Goal: Information Seeking & Learning: Check status

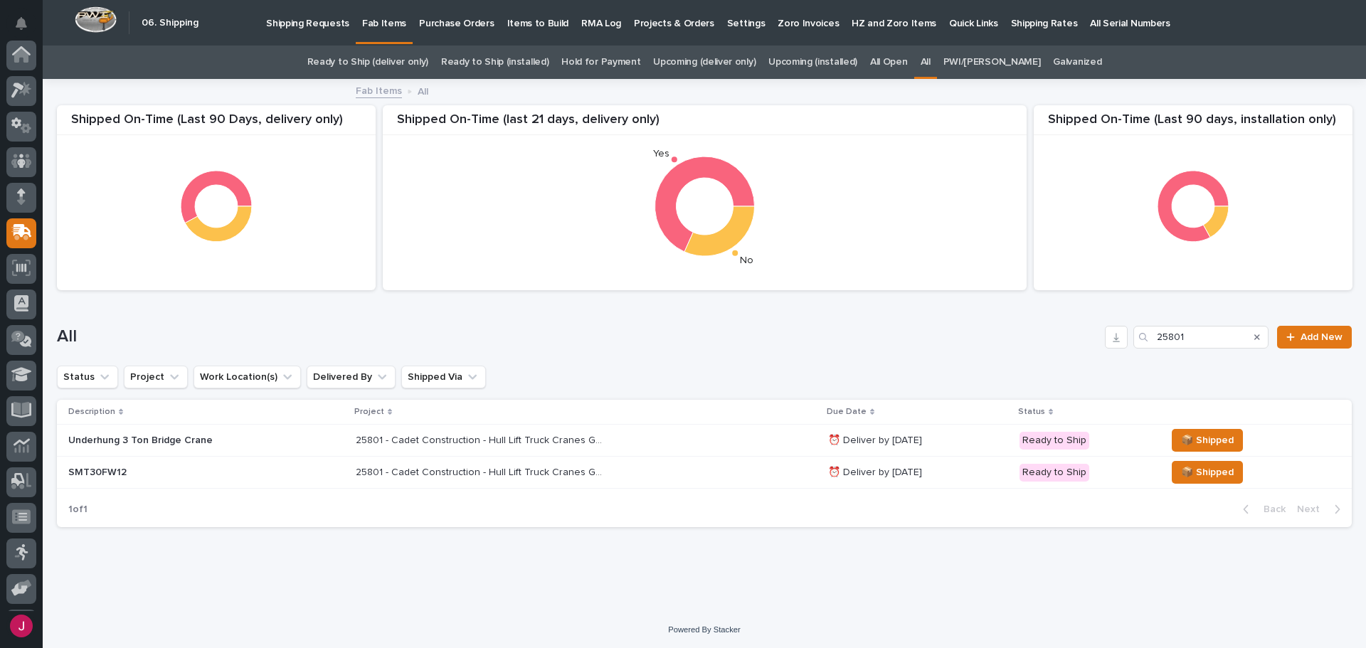
scroll to position [105, 0]
click at [29, 58] on icon at bounding box center [21, 56] width 21 height 14
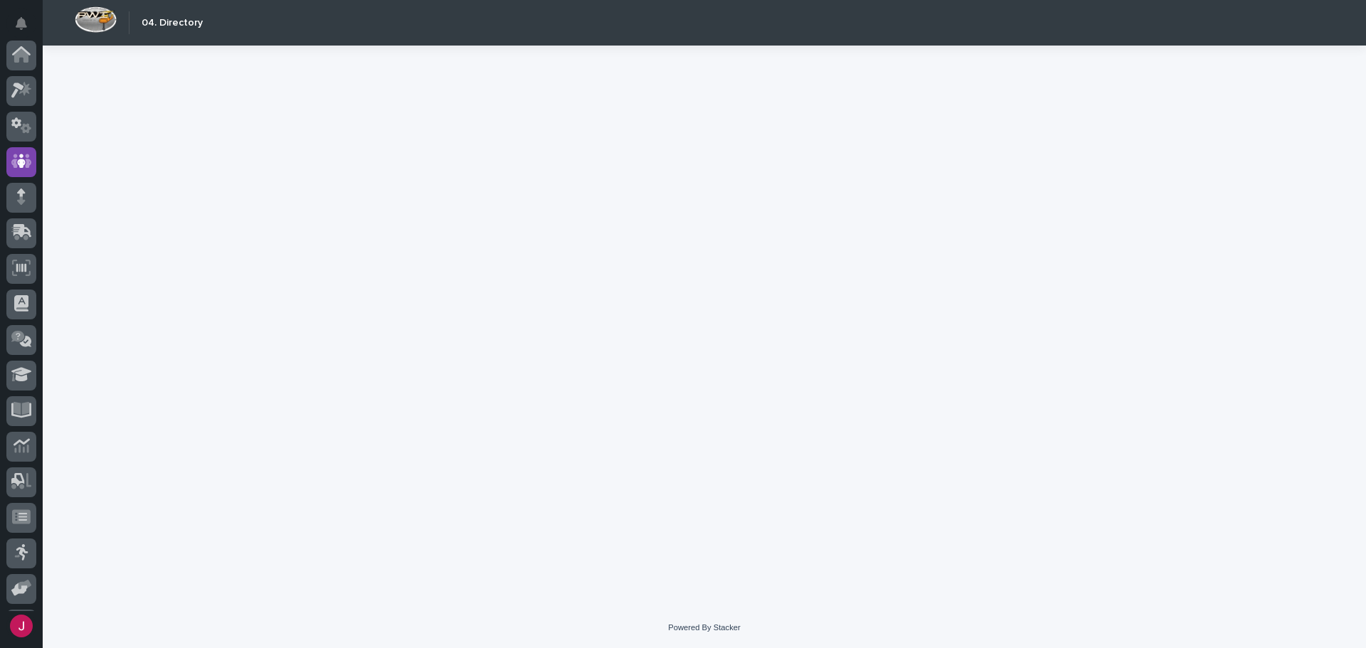
scroll to position [105, 0]
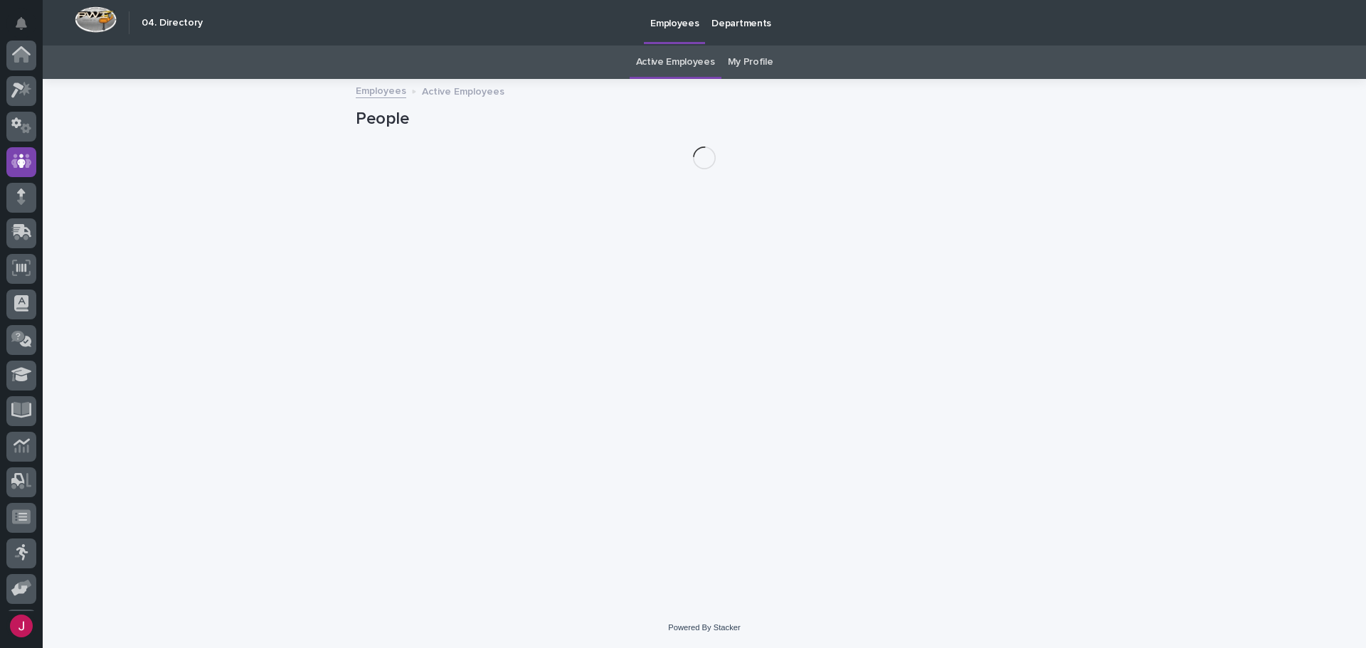
scroll to position [105, 0]
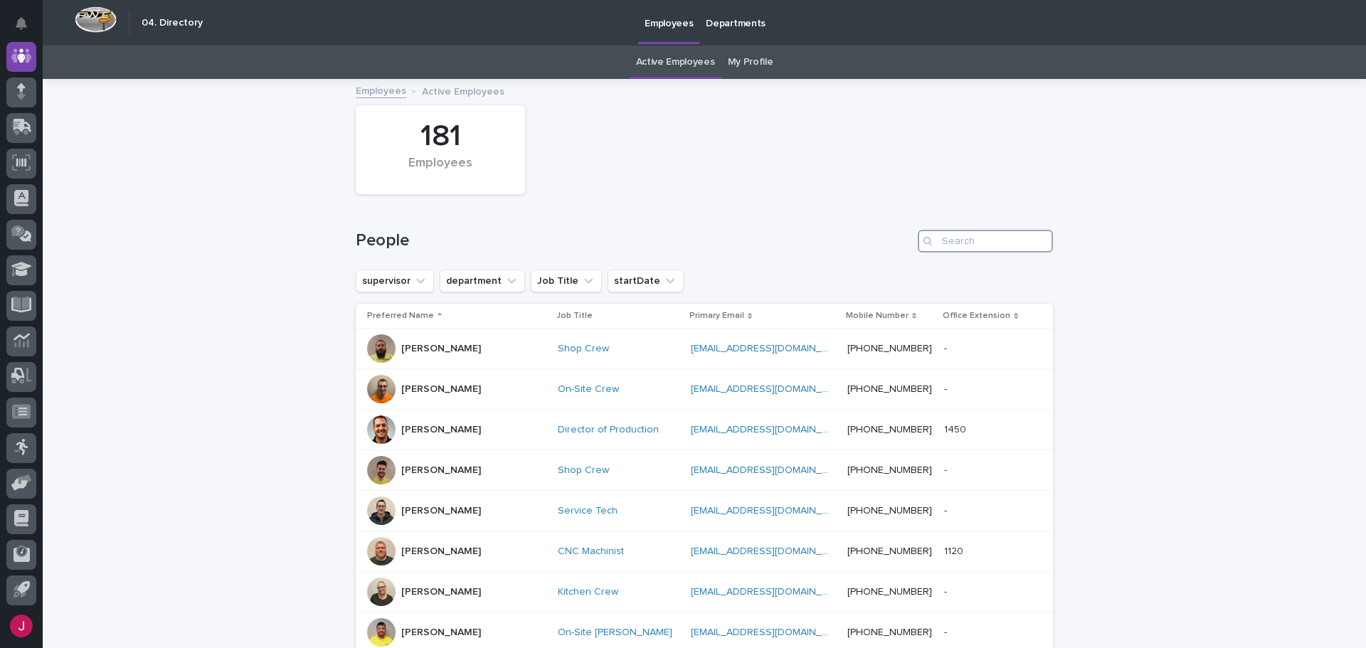
click at [965, 238] on input "Search" at bounding box center [985, 241] width 135 height 23
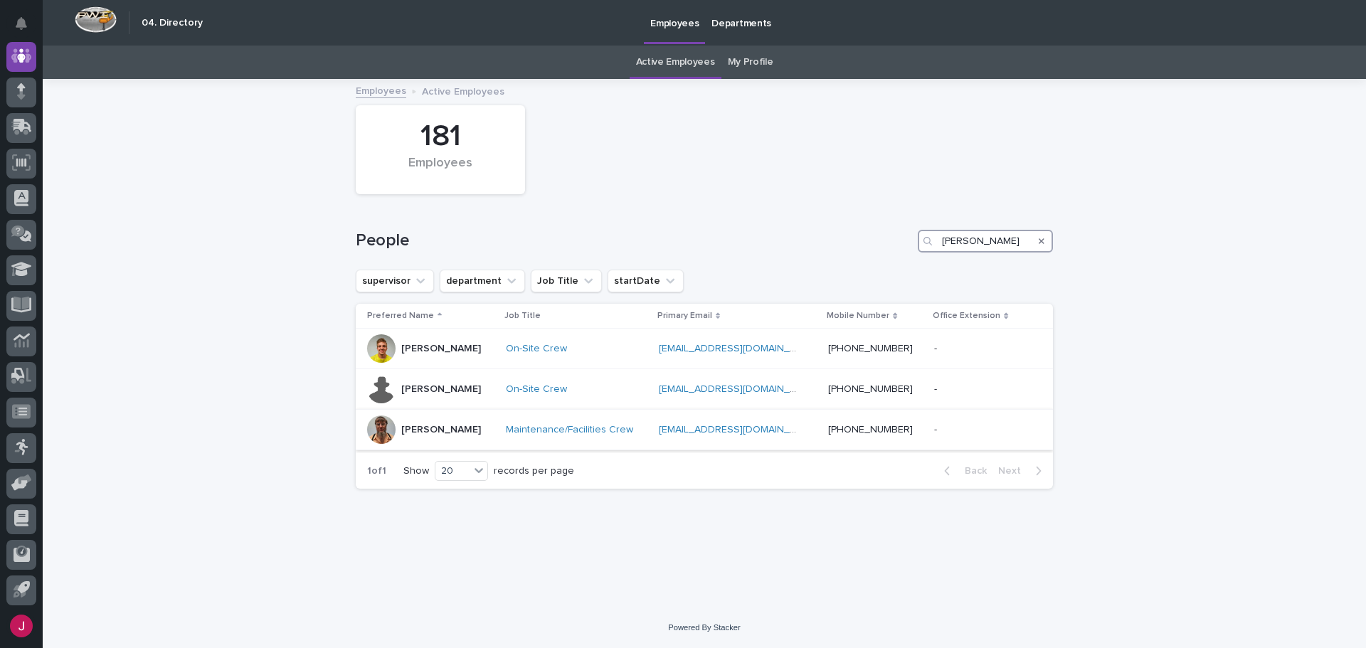
type input "[PERSON_NAME]"
click at [395, 432] on div at bounding box center [381, 429] width 28 height 28
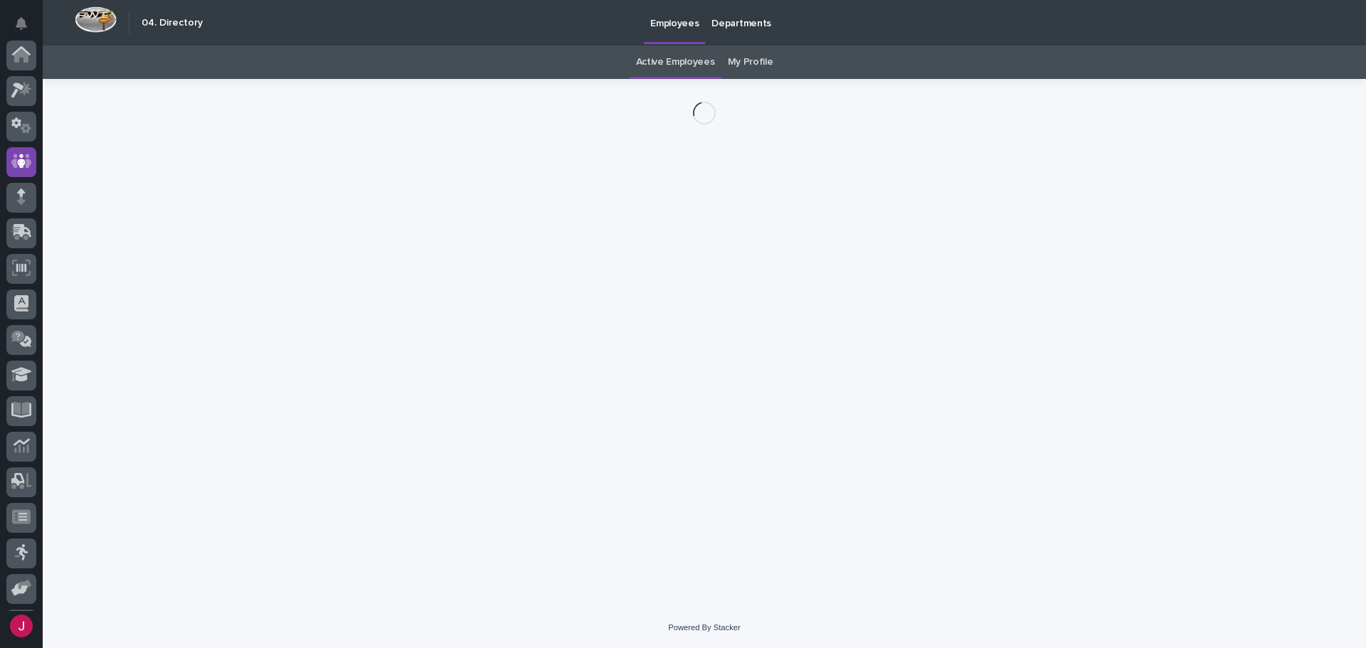
scroll to position [105, 0]
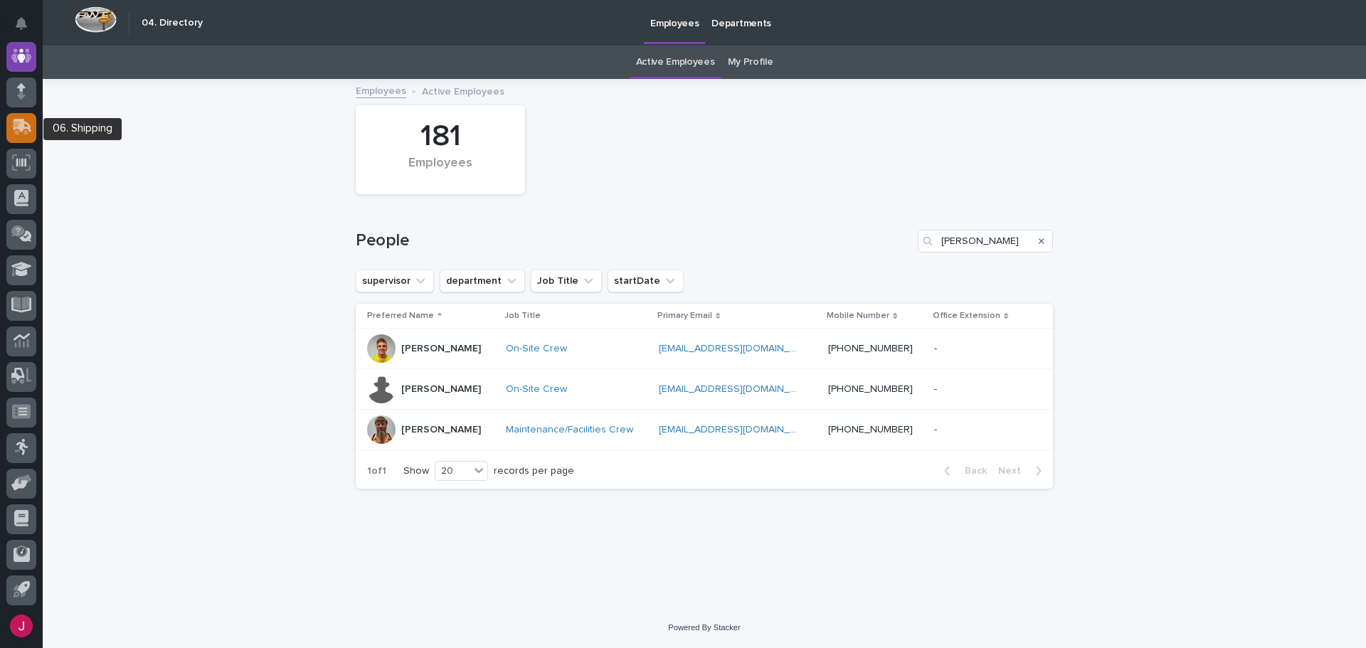
click at [14, 122] on icon at bounding box center [19, 129] width 17 height 14
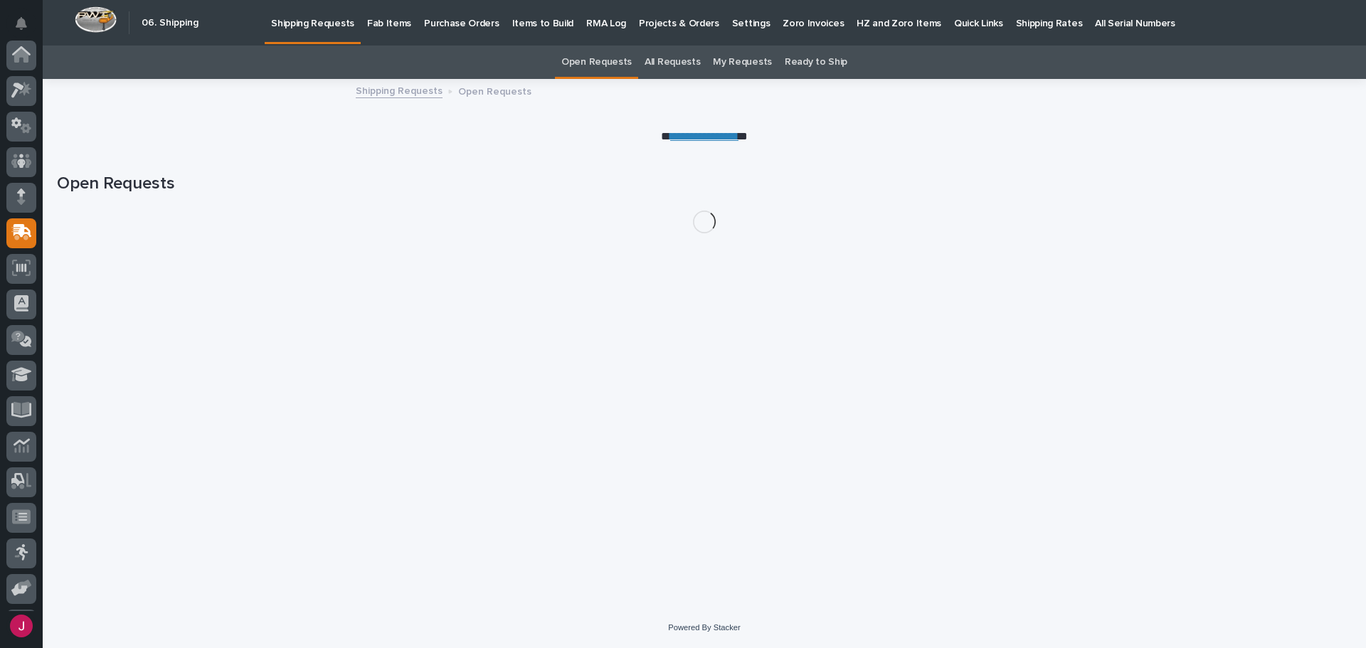
scroll to position [105, 0]
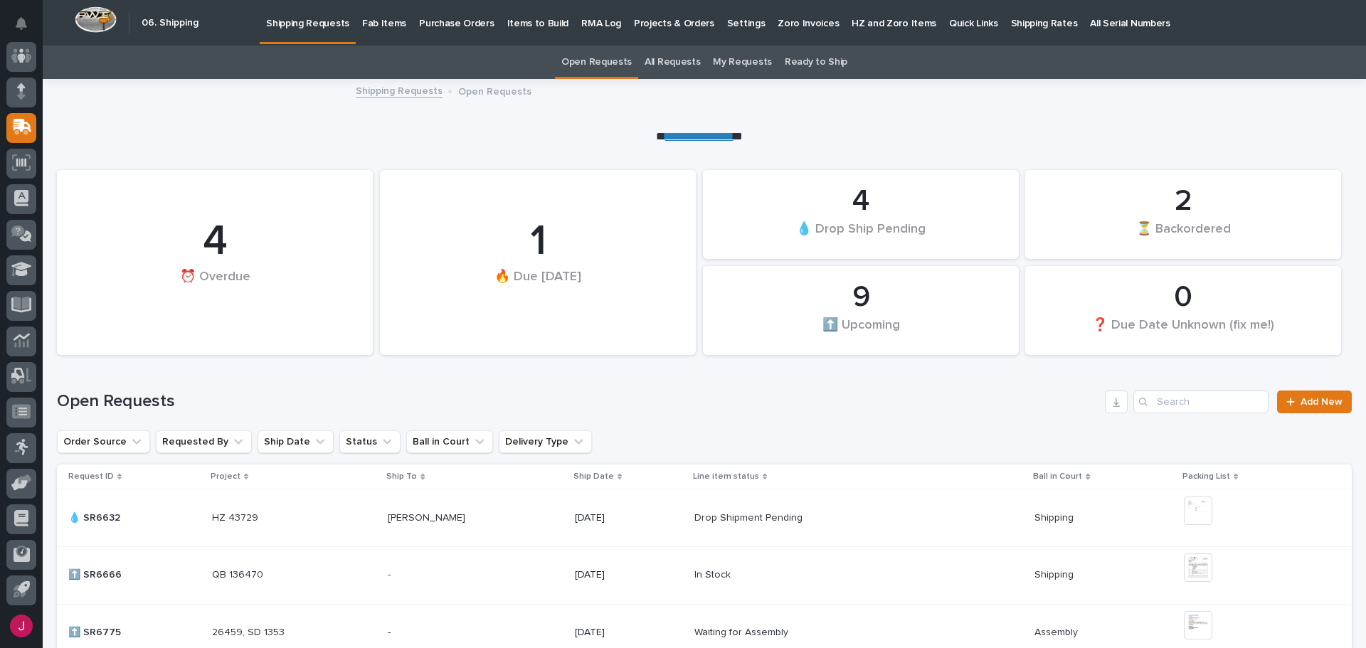
click at [695, 95] on div "Shipping Requests Open Requests" at bounding box center [704, 92] width 711 height 20
click at [378, 24] on p "Fab Items" at bounding box center [384, 15] width 44 height 30
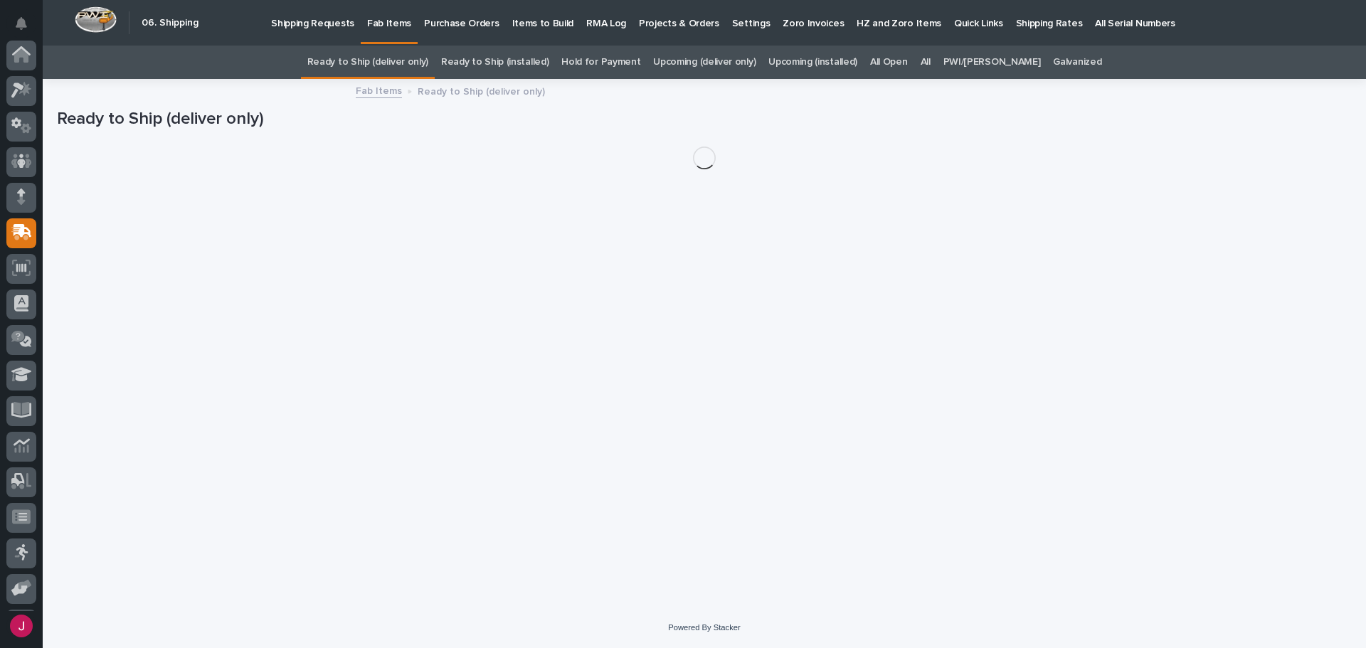
scroll to position [105, 0]
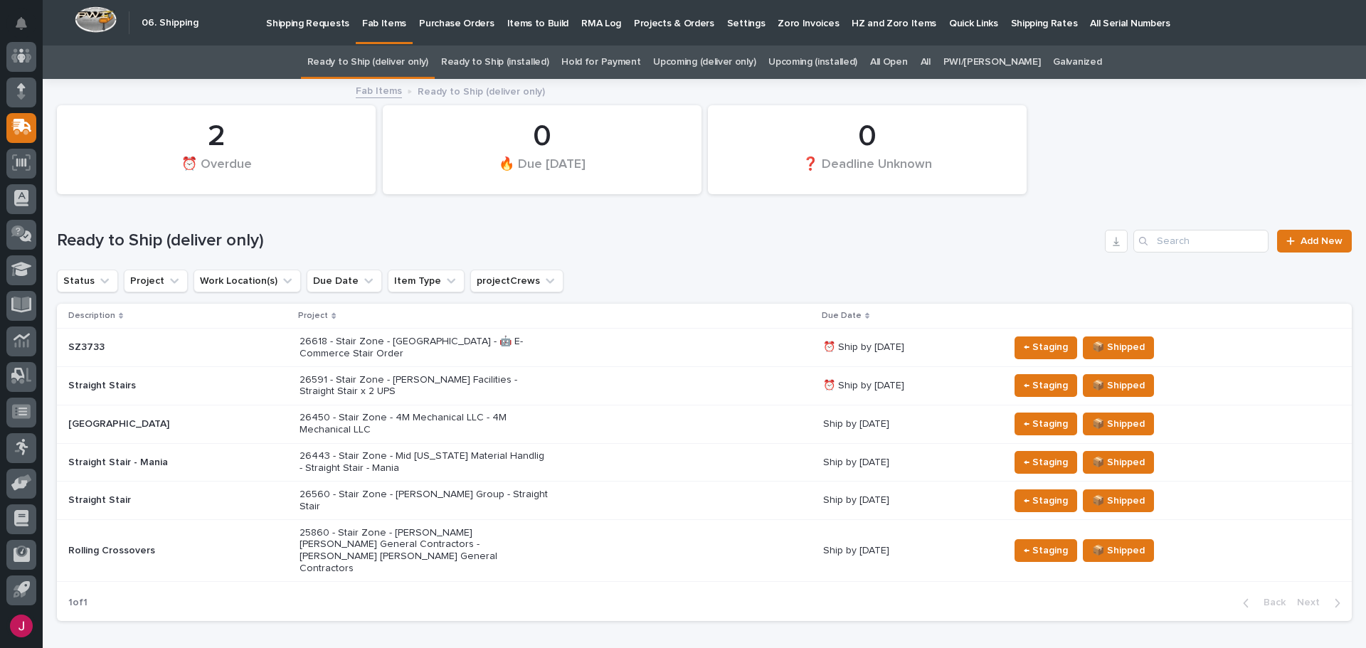
click at [320, 28] on p "Shipping Requests" at bounding box center [307, 15] width 83 height 30
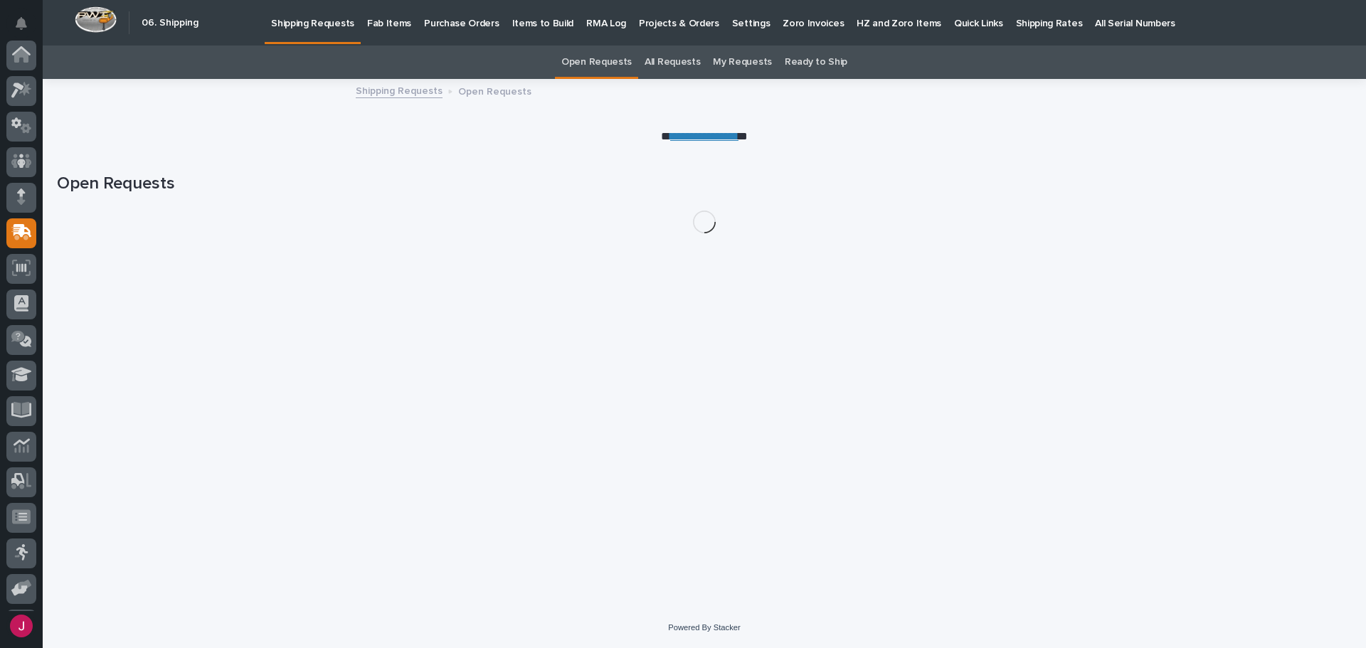
scroll to position [105, 0]
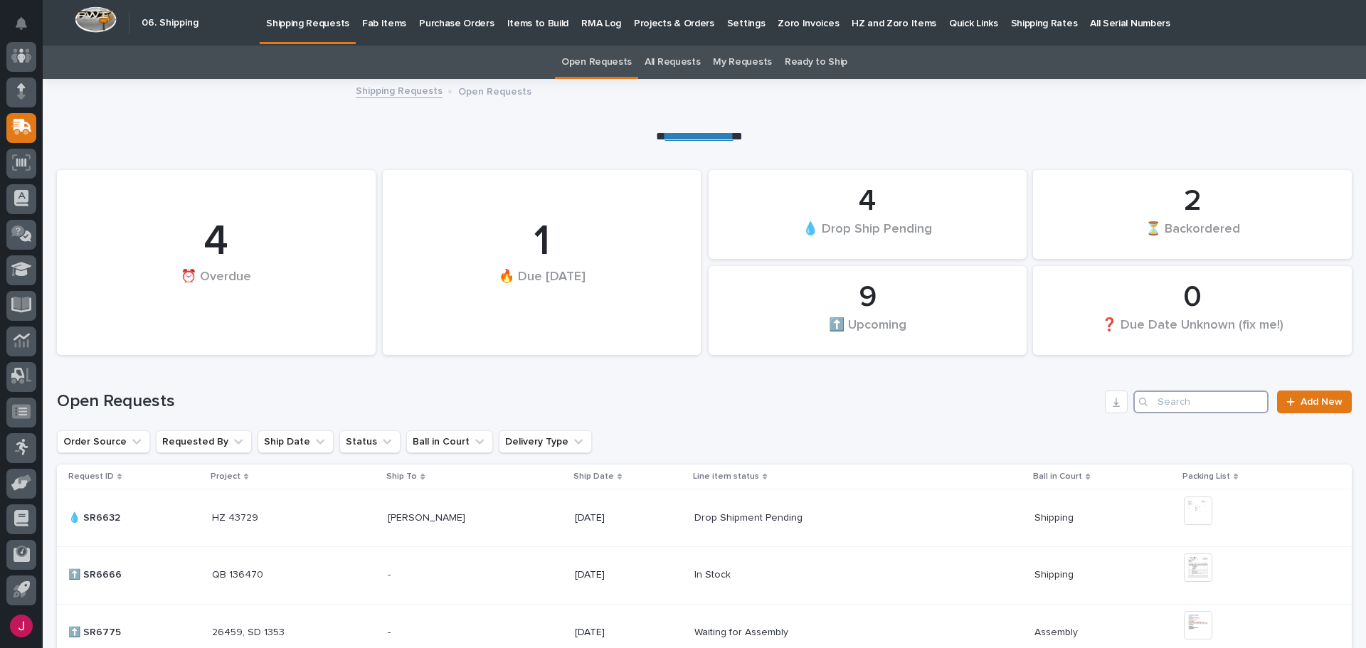
click at [1156, 408] on input "Search" at bounding box center [1200, 402] width 135 height 23
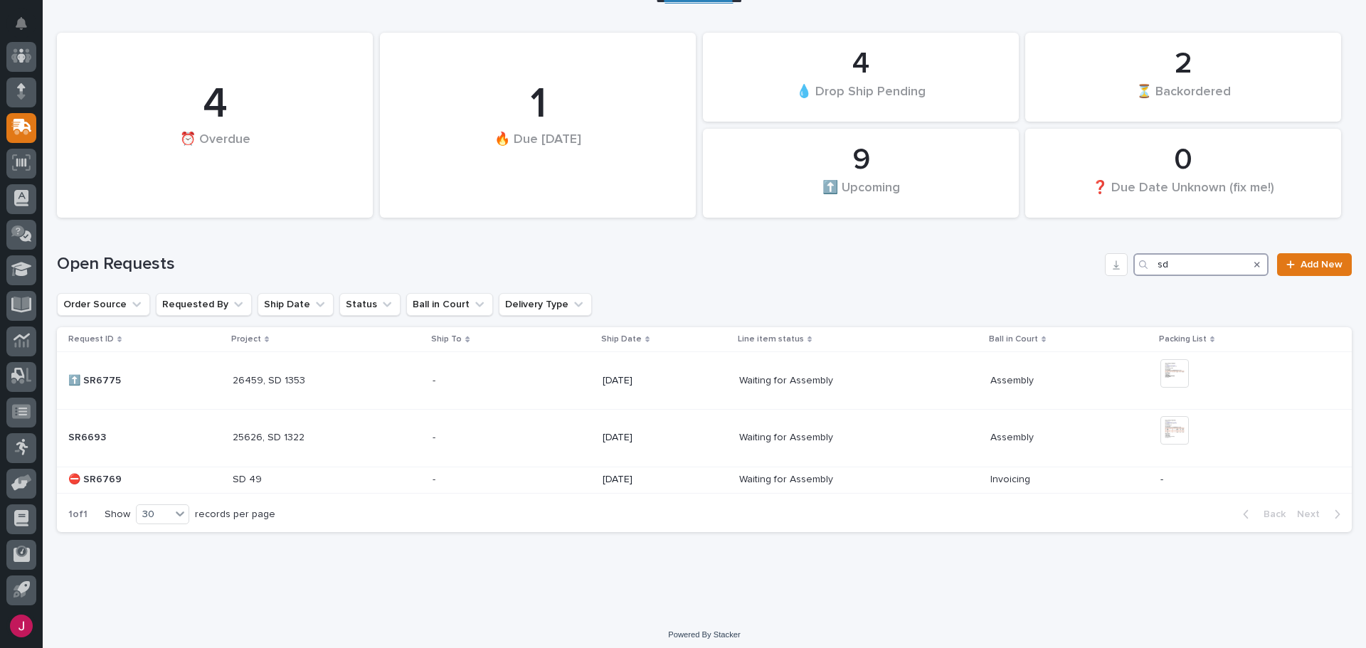
scroll to position [144, 0]
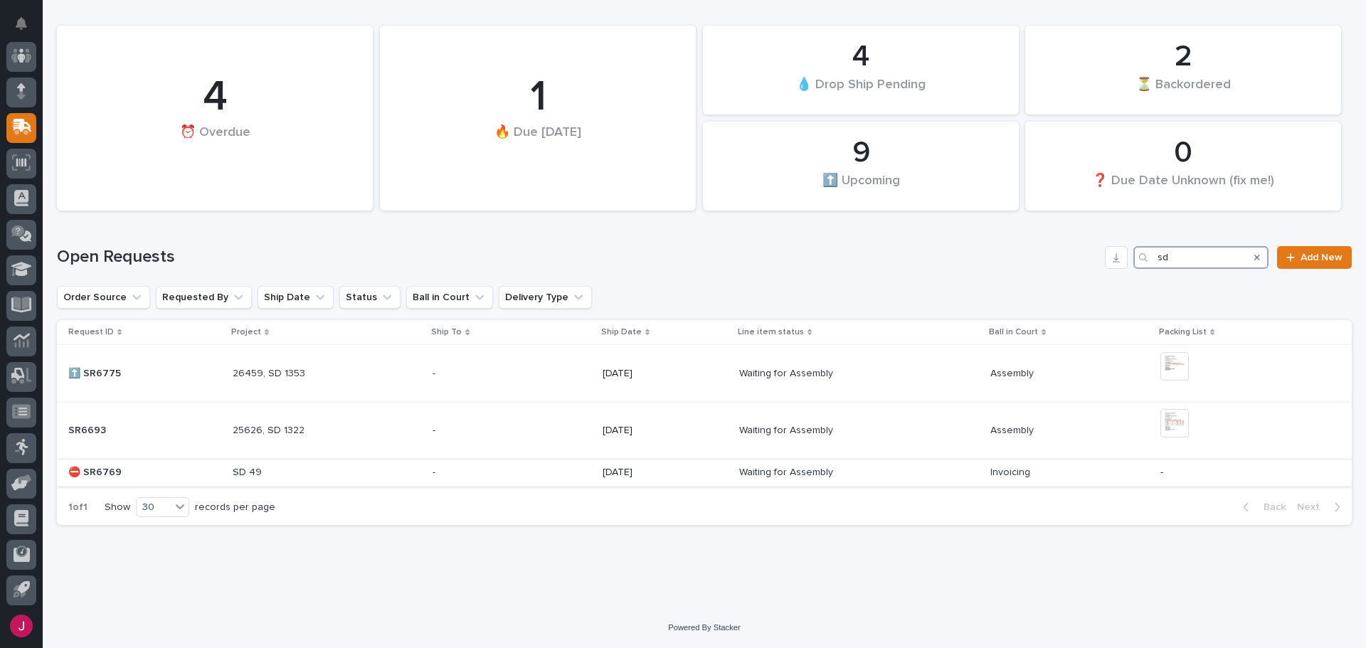
type input "sd"
click at [249, 473] on p "SD 49" at bounding box center [249, 471] width 32 height 15
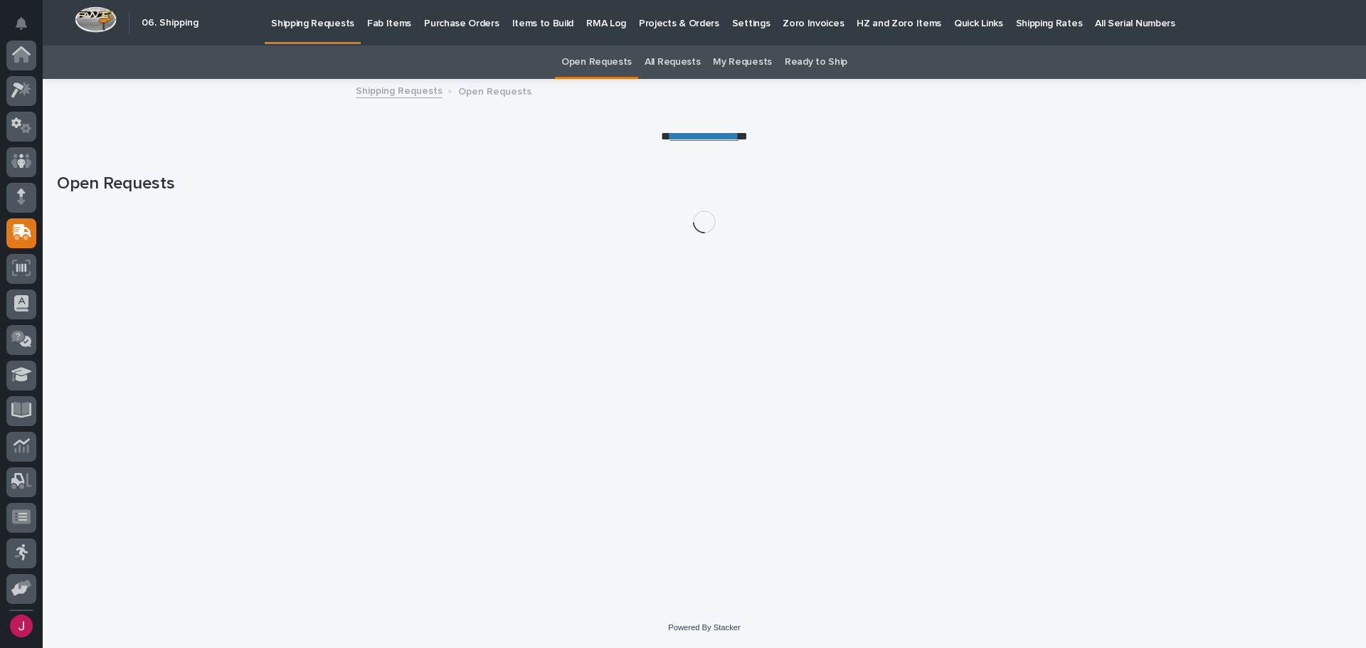
scroll to position [105, 0]
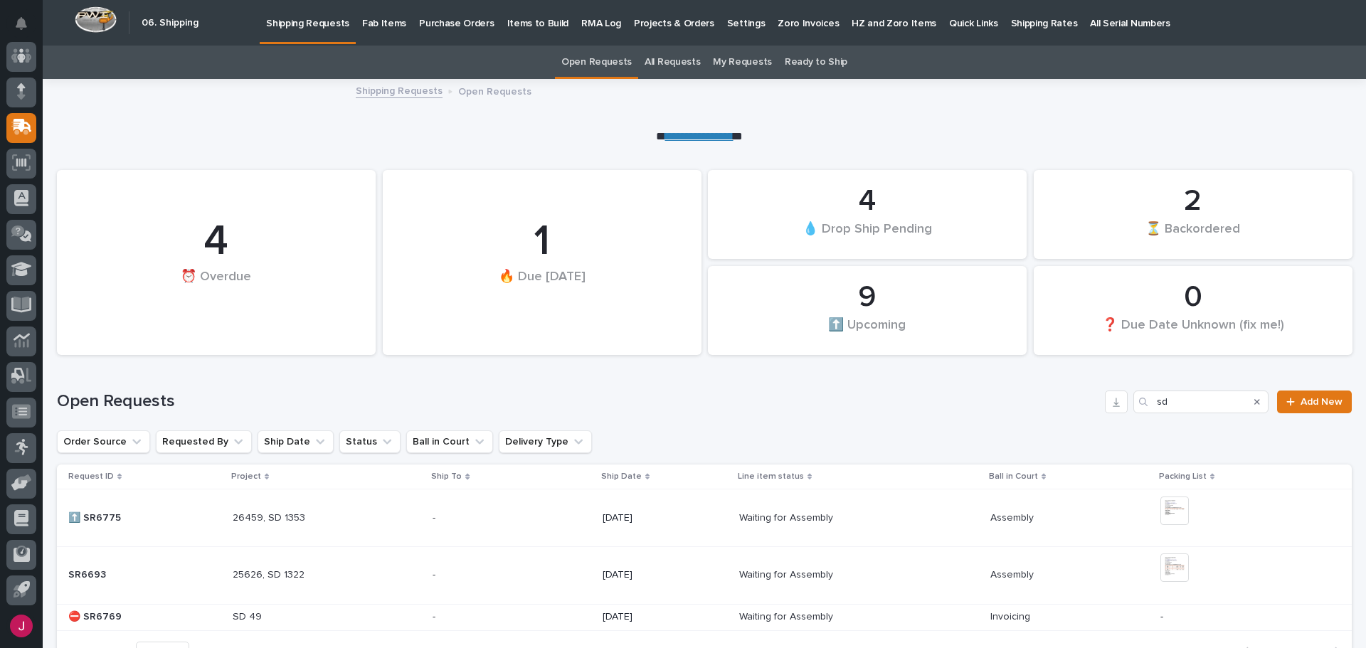
click at [257, 573] on p "25626, SD 1322" at bounding box center [270, 573] width 75 height 15
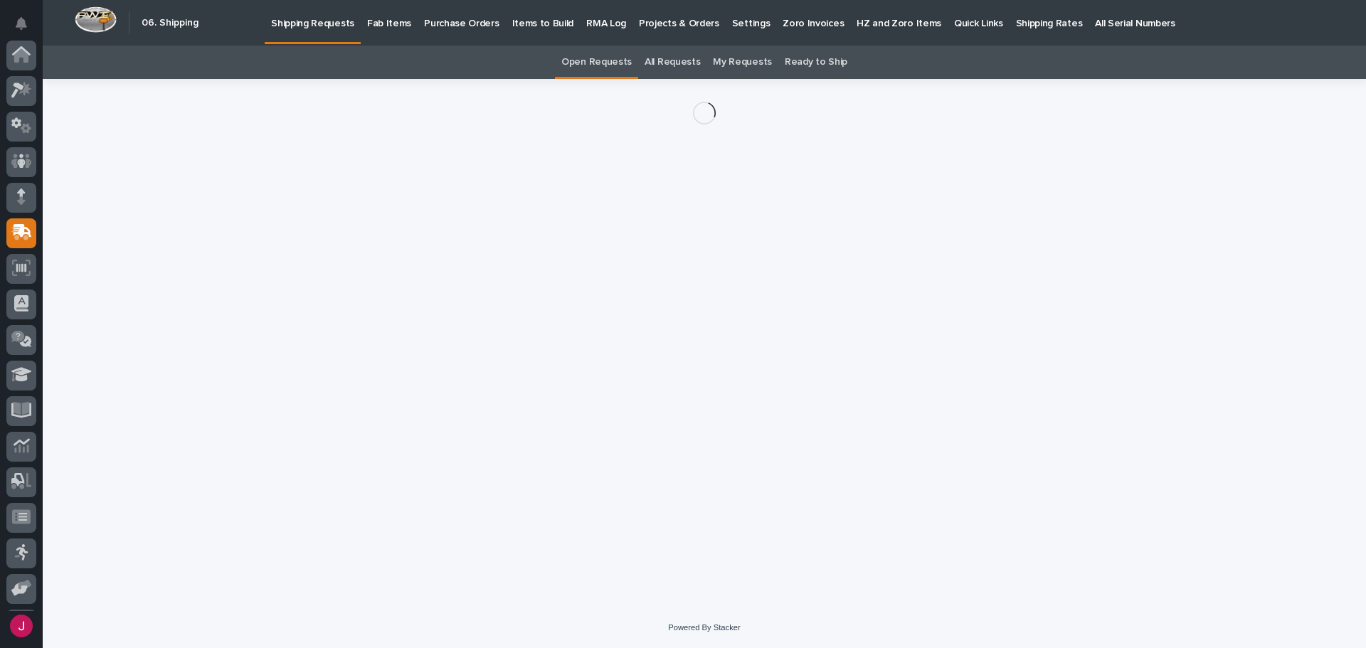
scroll to position [105, 0]
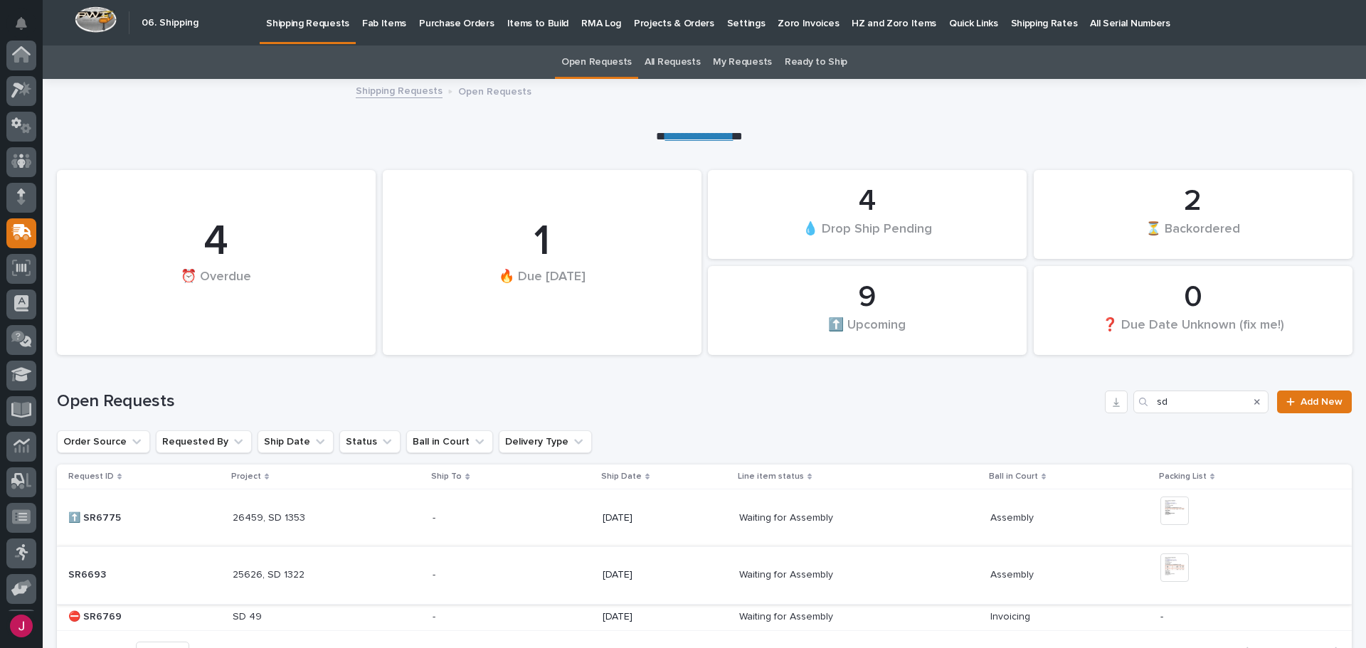
scroll to position [105, 0]
click at [283, 520] on p "26459, SD 1353" at bounding box center [270, 516] width 75 height 15
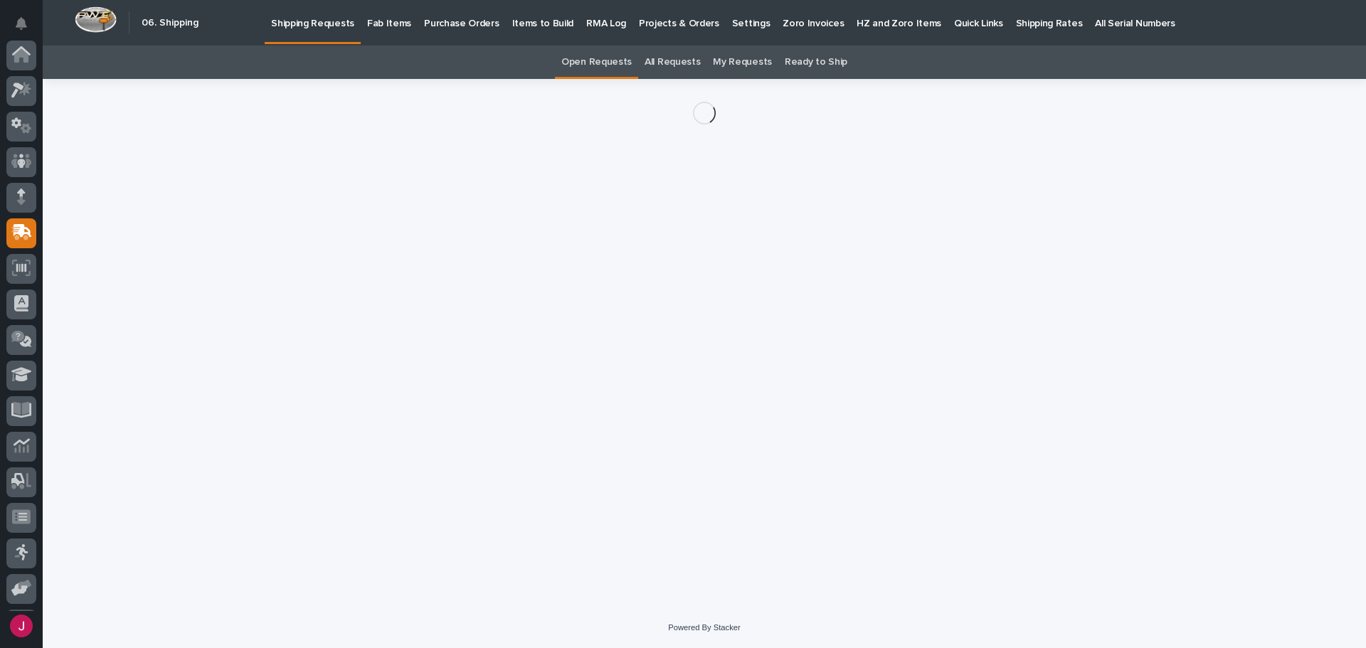
scroll to position [105, 0]
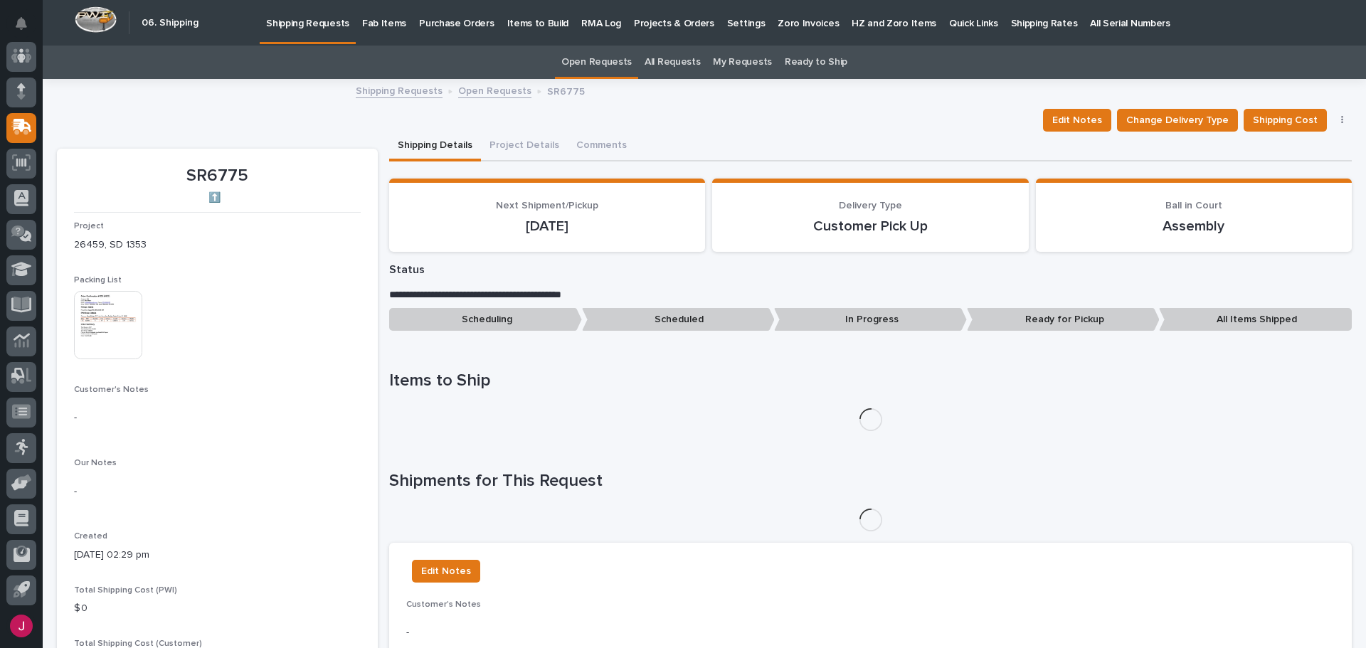
click at [99, 332] on img at bounding box center [108, 325] width 68 height 68
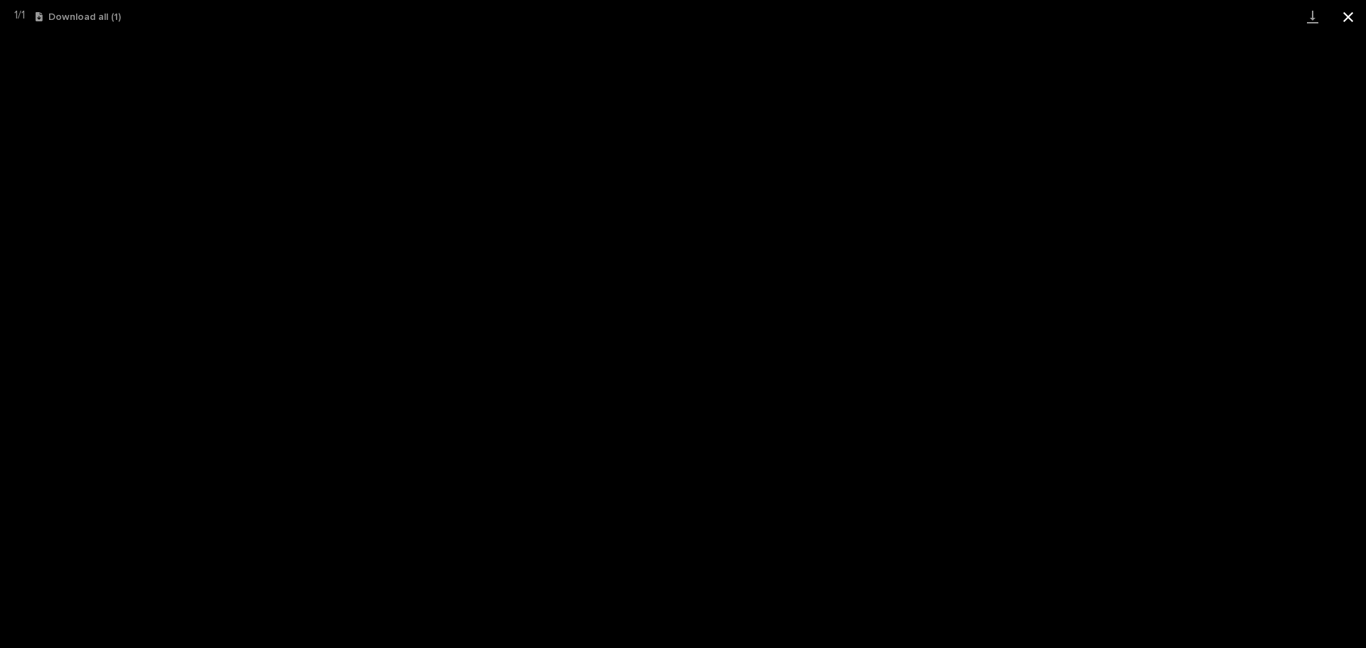
click at [1349, 18] on button "Close gallery" at bounding box center [1348, 16] width 36 height 33
